Goal: Navigation & Orientation: Find specific page/section

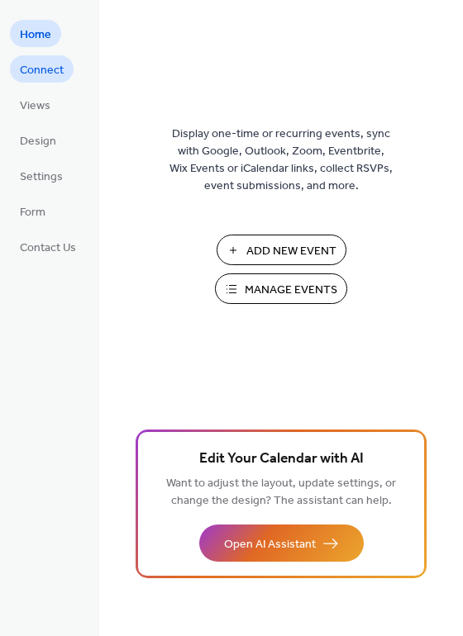
click at [39, 66] on span "Connect" at bounding box center [42, 70] width 44 height 17
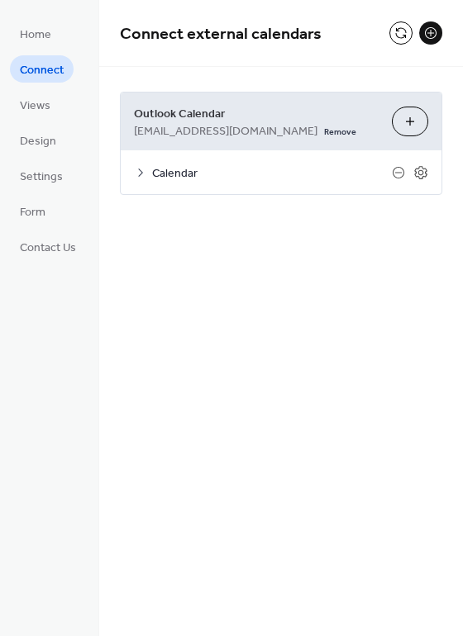
click at [139, 170] on icon at bounding box center [140, 172] width 13 height 13
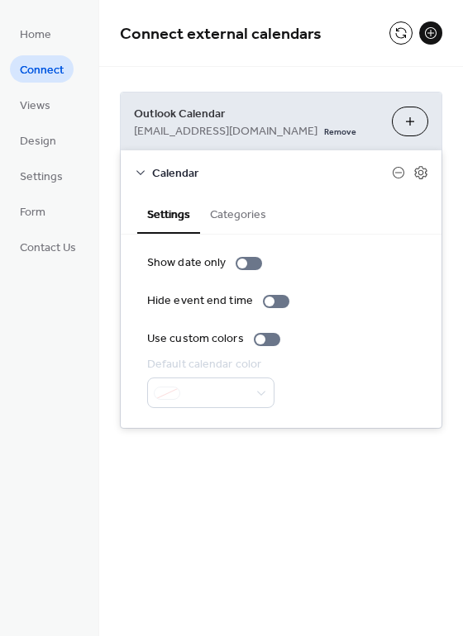
click at [139, 170] on icon at bounding box center [140, 172] width 13 height 13
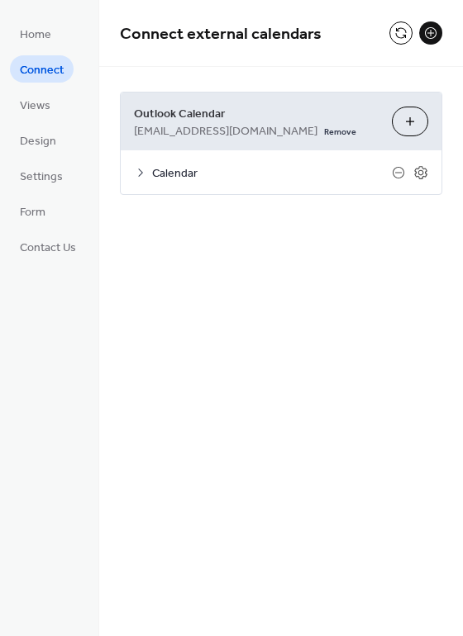
click at [406, 121] on button "Choose Calendars" at bounding box center [410, 122] width 36 height 30
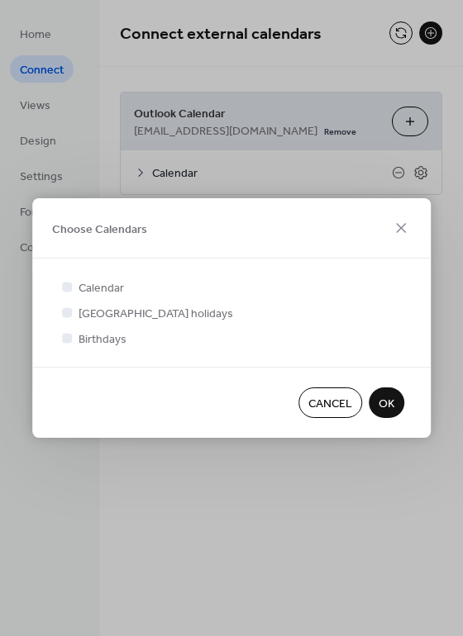
click at [329, 400] on span "Cancel" at bounding box center [330, 404] width 44 height 17
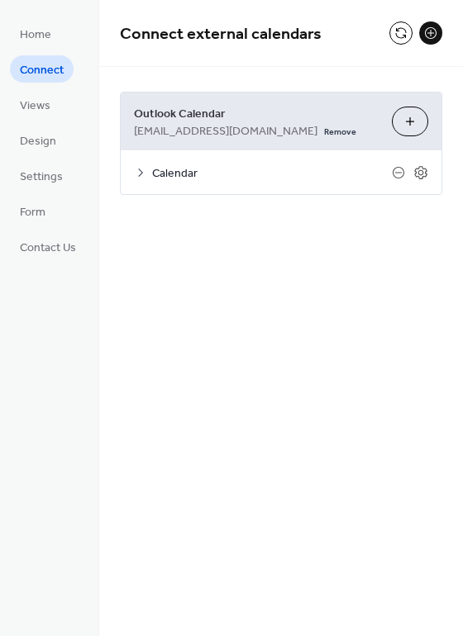
click at [406, 117] on button "Choose Calendars" at bounding box center [410, 122] width 36 height 30
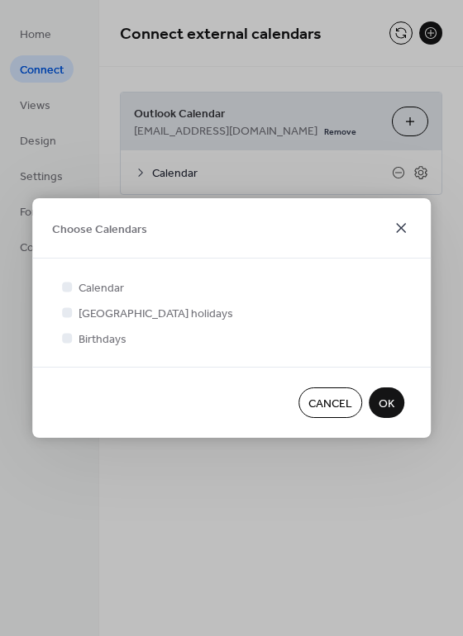
click at [403, 229] on icon at bounding box center [401, 228] width 20 height 20
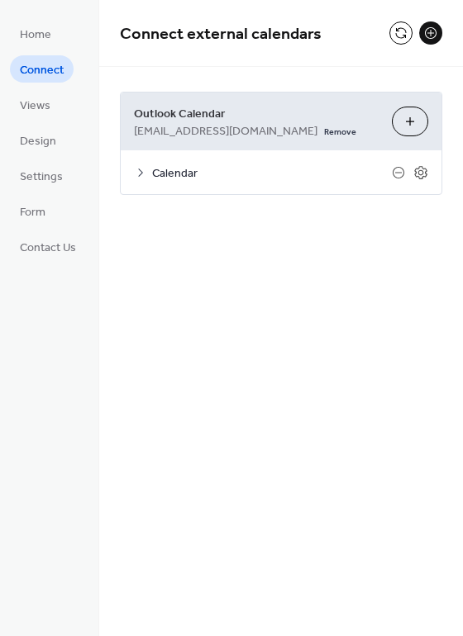
click at [428, 32] on button at bounding box center [430, 32] width 23 height 23
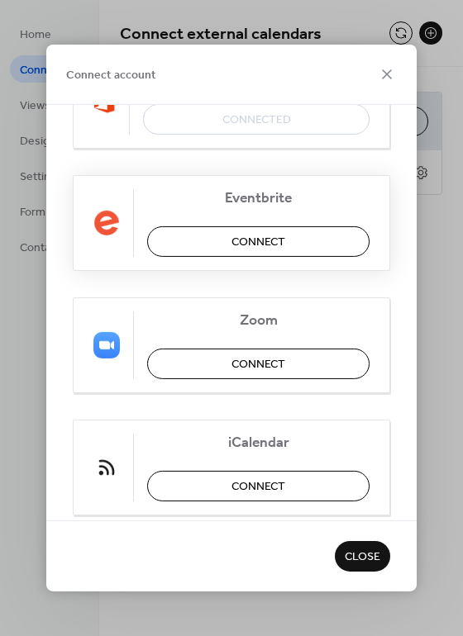
scroll to position [373, 0]
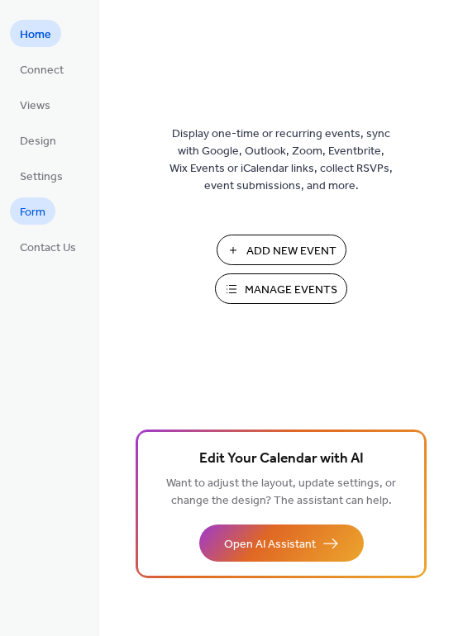
click at [33, 210] on span "Form" at bounding box center [33, 212] width 26 height 17
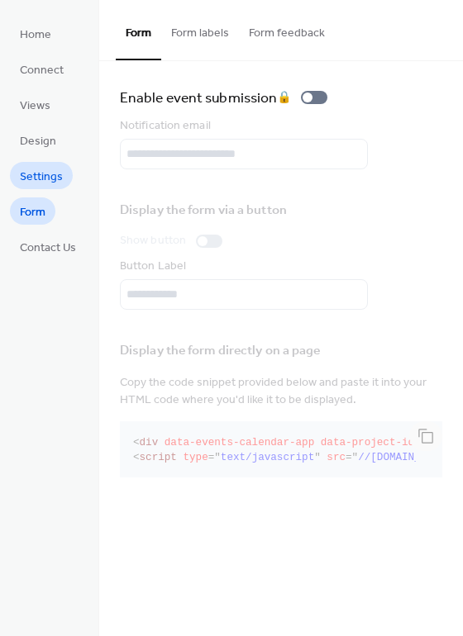
click at [30, 178] on span "Settings" at bounding box center [41, 177] width 43 height 17
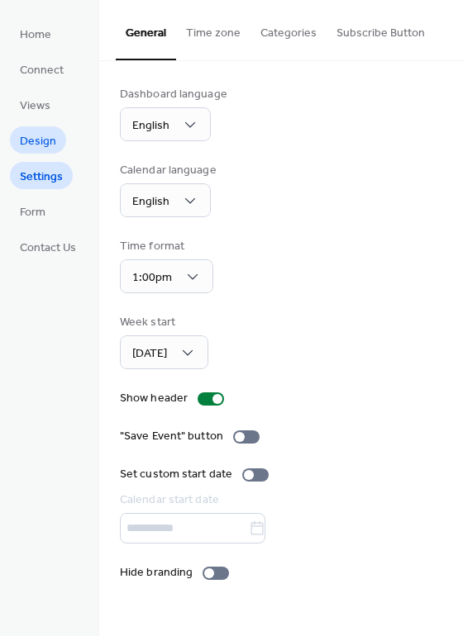
click at [35, 139] on span "Design" at bounding box center [38, 141] width 36 height 17
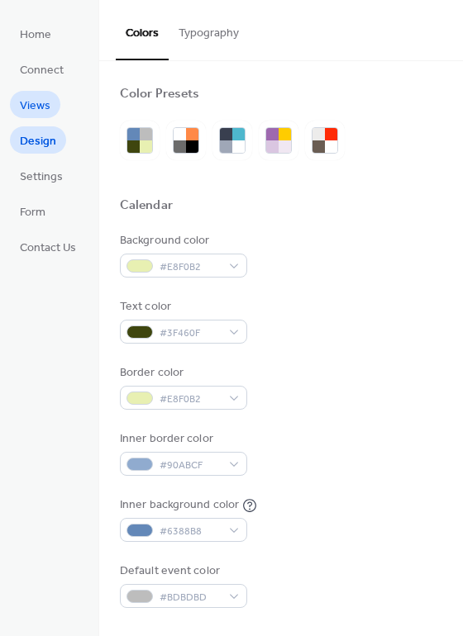
click at [34, 99] on span "Views" at bounding box center [35, 105] width 31 height 17
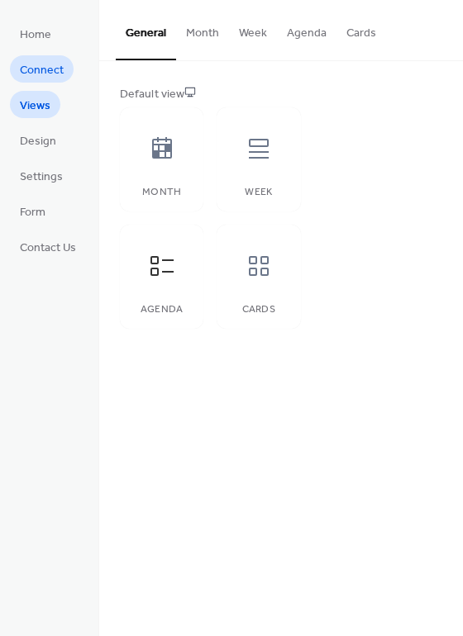
click at [27, 62] on span "Connect" at bounding box center [42, 70] width 44 height 17
